Goal: Information Seeking & Learning: Learn about a topic

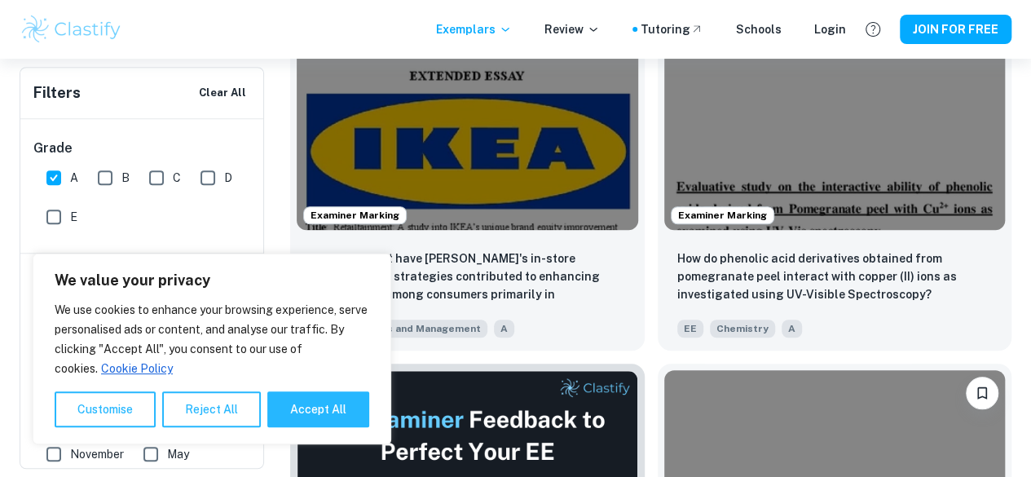
scroll to position [501, 0]
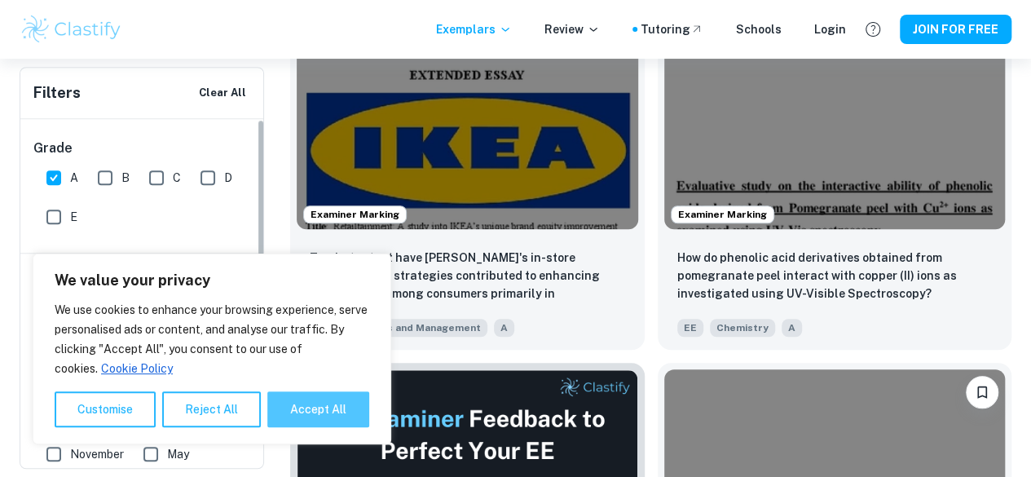
click at [320, 409] on button "Accept All" at bounding box center [318, 409] width 102 height 36
checkbox input "true"
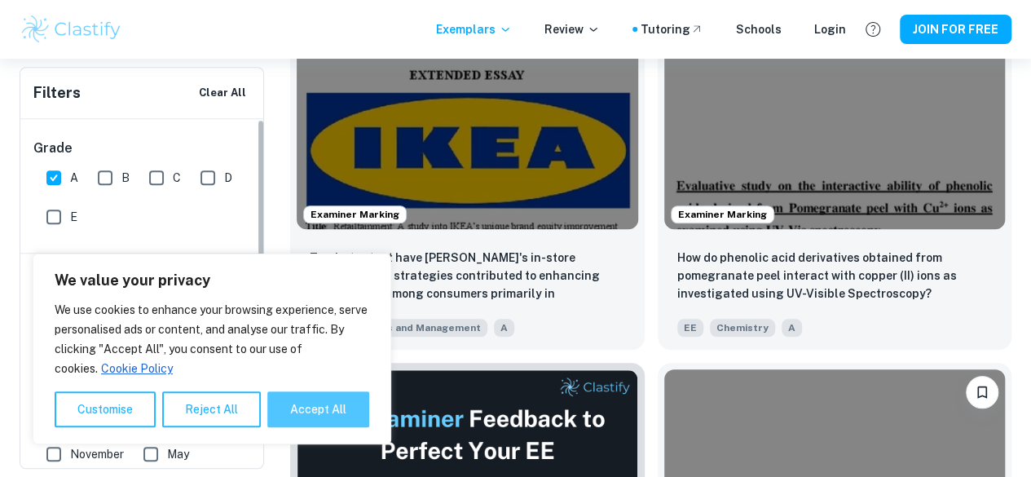
checkbox input "true"
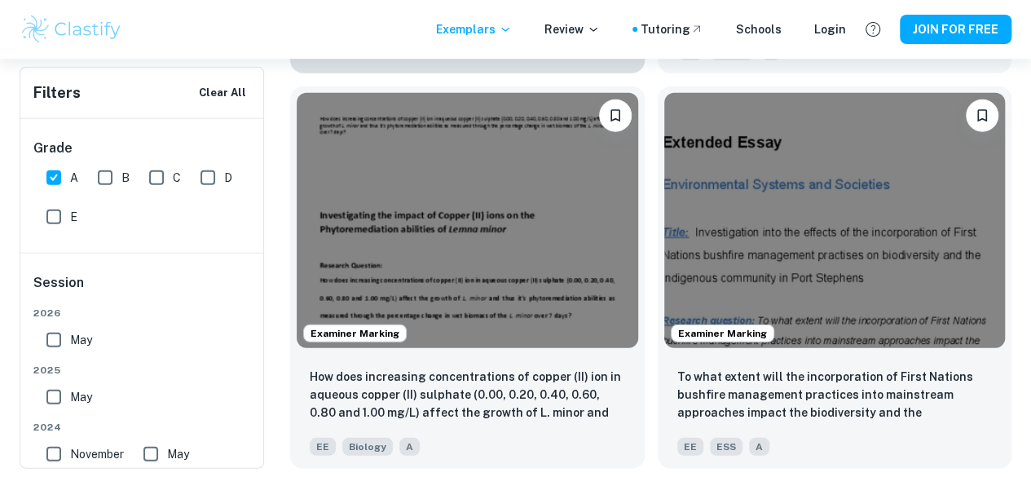
scroll to position [1961, 0]
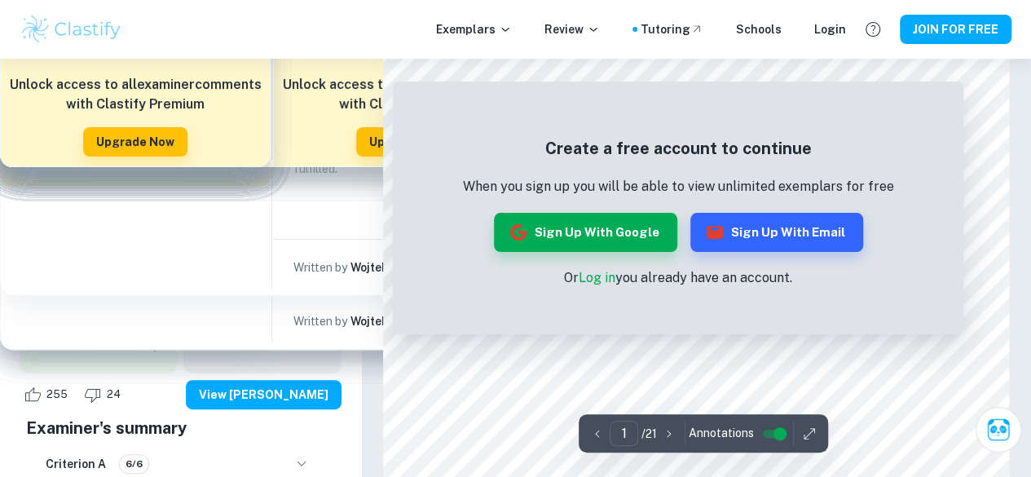
scroll to position [104, 0]
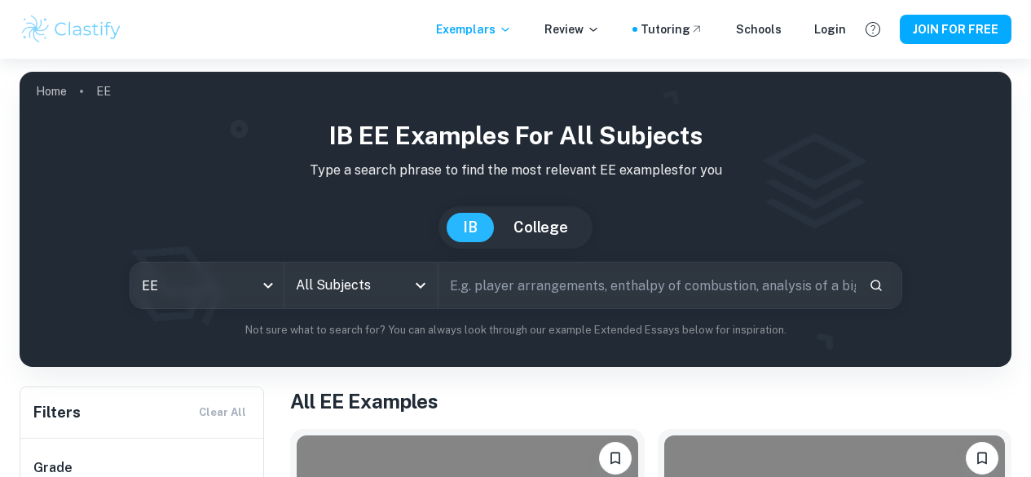
scroll to position [607, 0]
